Goal: Navigation & Orientation: Understand site structure

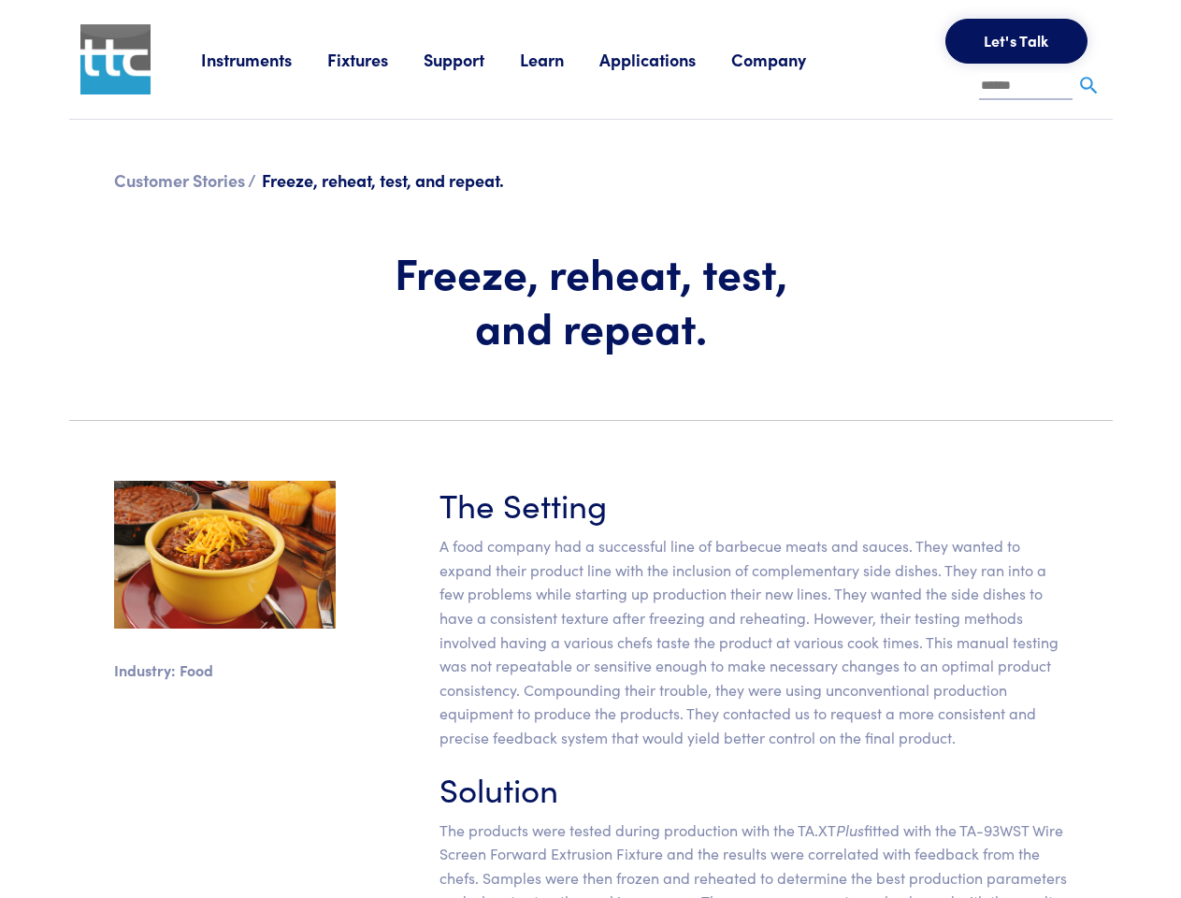
click at [590, 449] on section "Industry: Food The Setting A food company had a successful line of barbecue mea…" at bounding box center [591, 728] width 1066 height 585
click at [265, 59] on link "Instruments" at bounding box center [264, 59] width 126 height 23
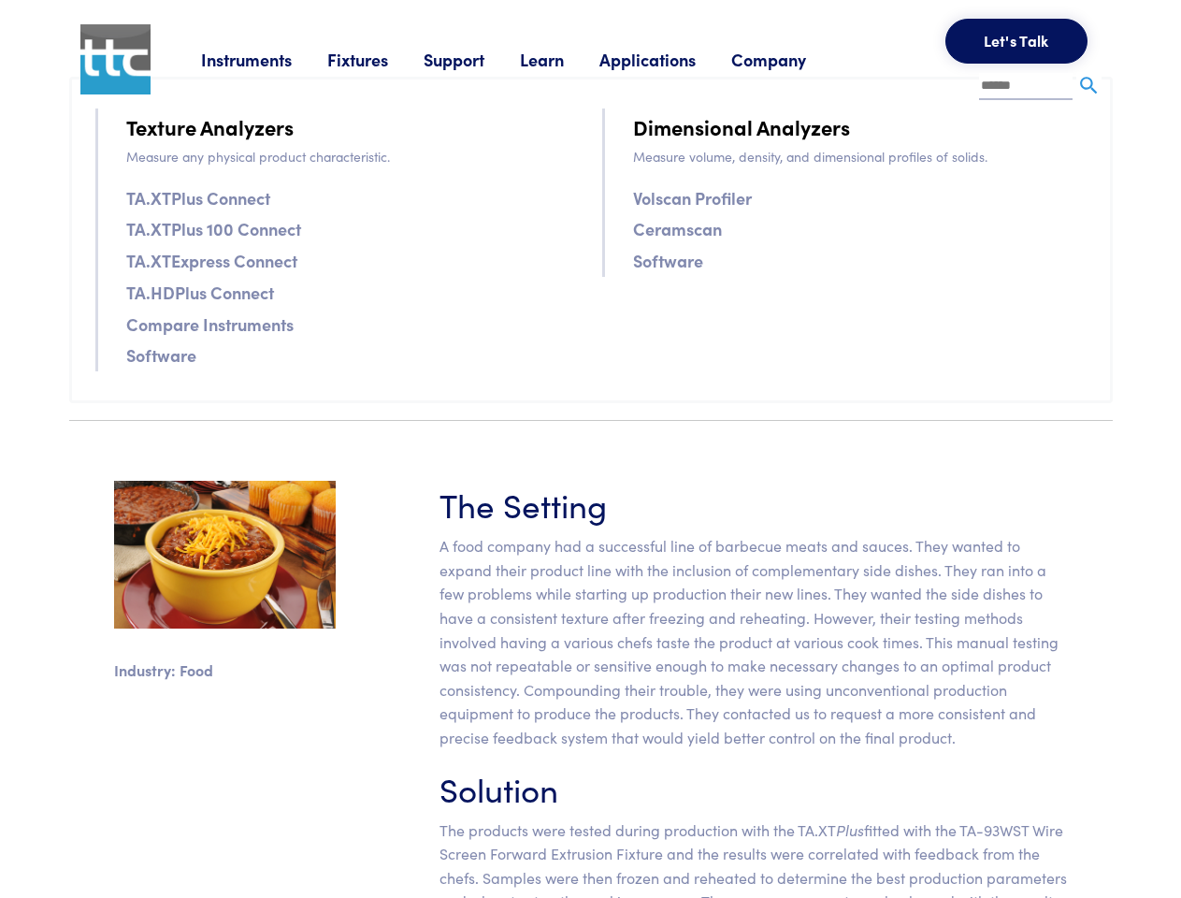
click at [378, 59] on link "Fixtures" at bounding box center [375, 59] width 96 height 23
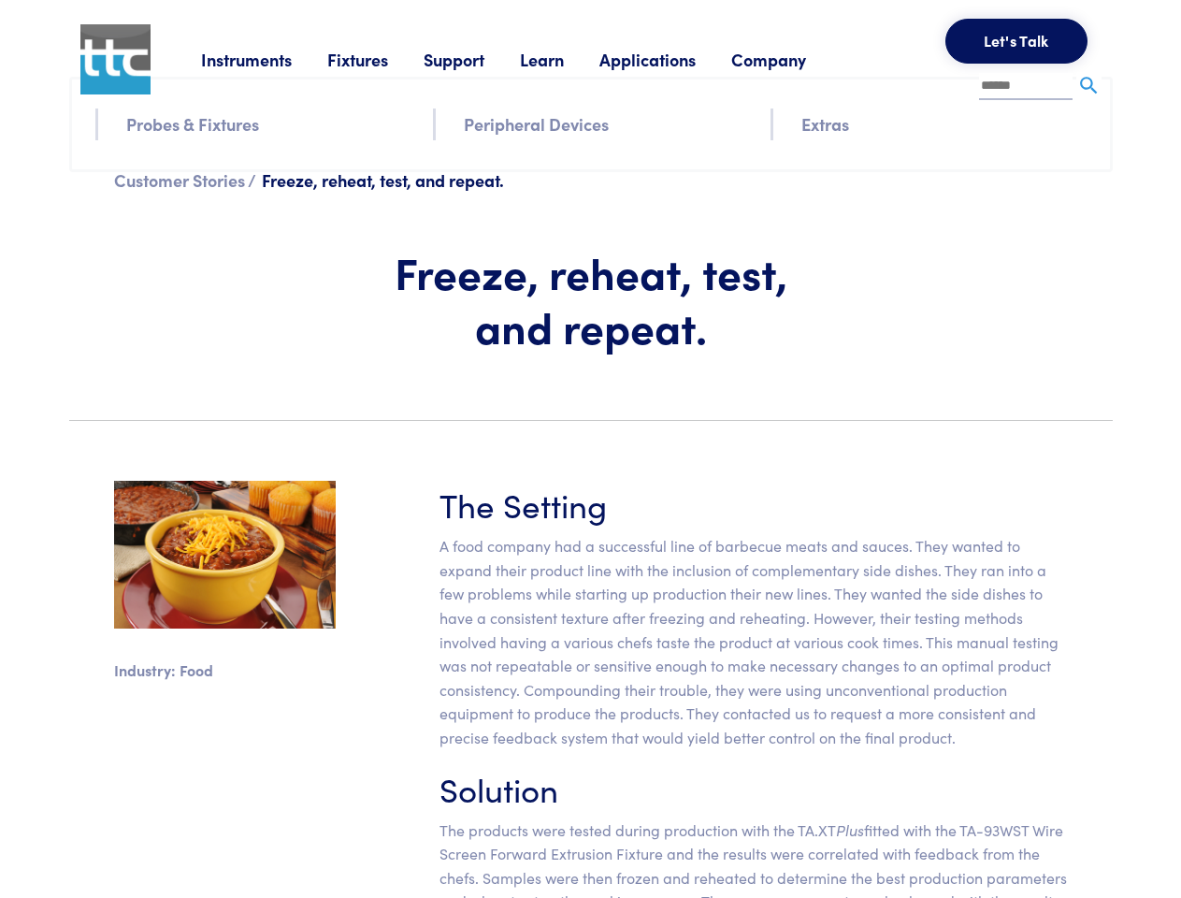
click at [475, 59] on link "Support" at bounding box center [472, 59] width 96 height 23
